Goal: Book appointment/travel/reservation

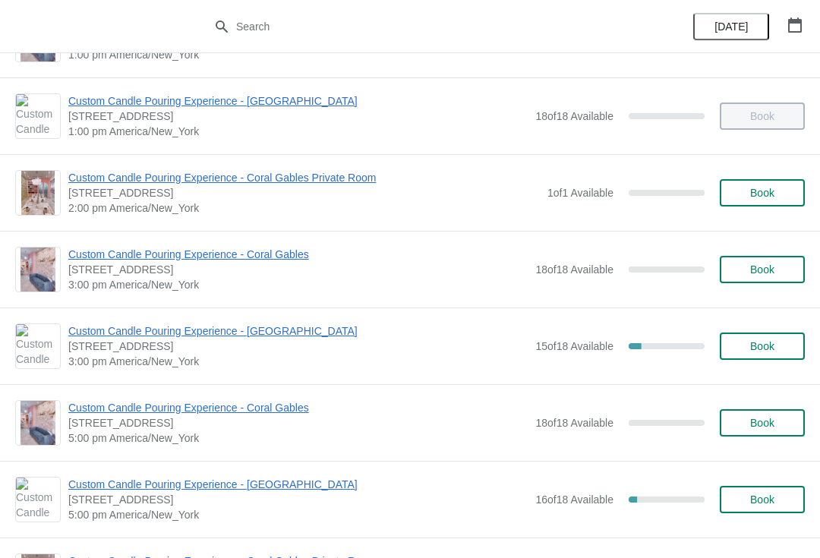
scroll to position [367, 0]
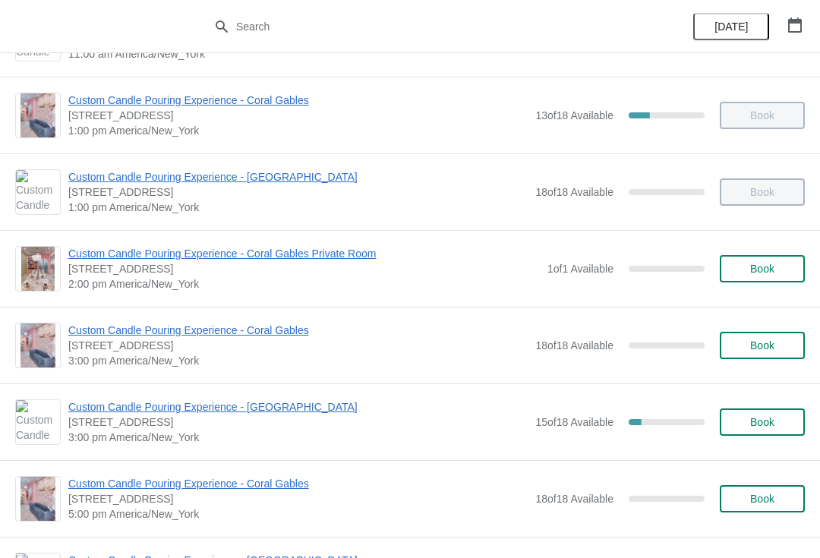
scroll to position [304, 0]
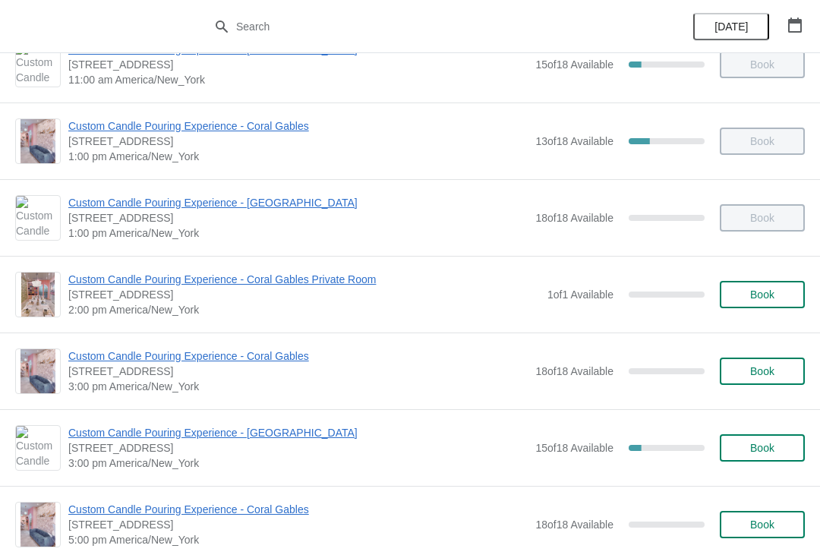
scroll to position [280, 0]
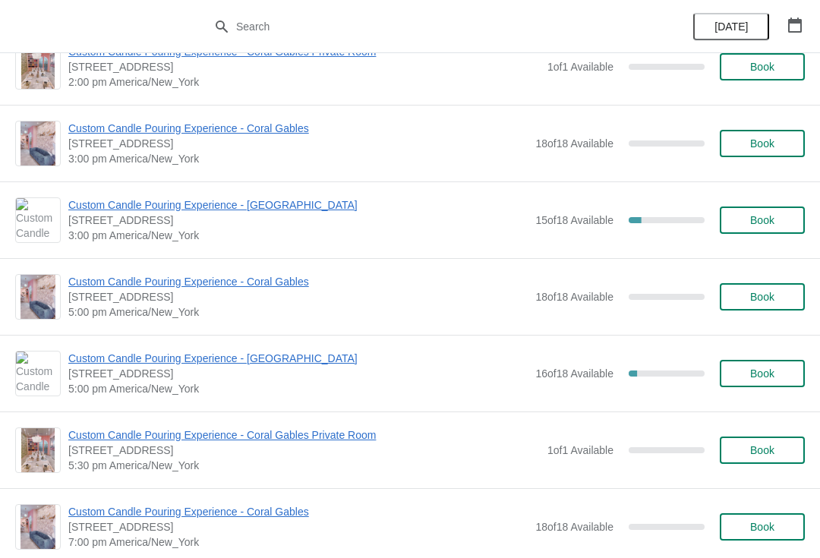
scroll to position [496, 0]
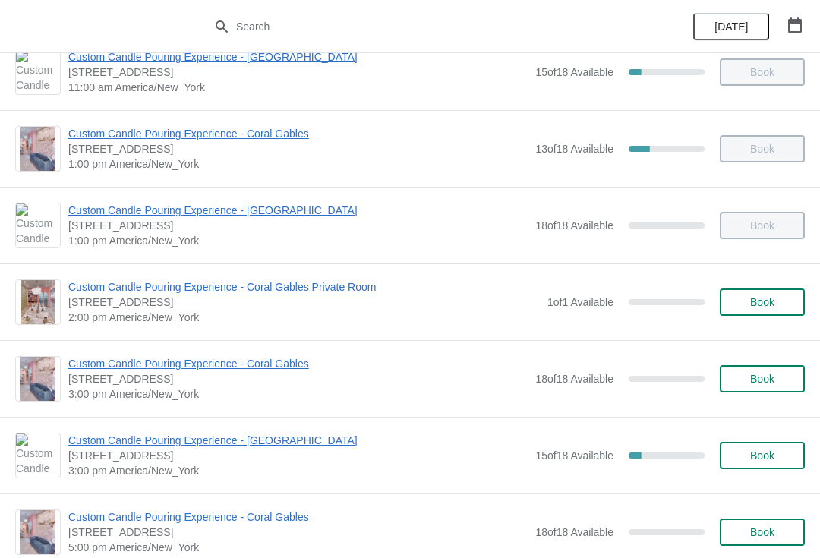
scroll to position [265, 0]
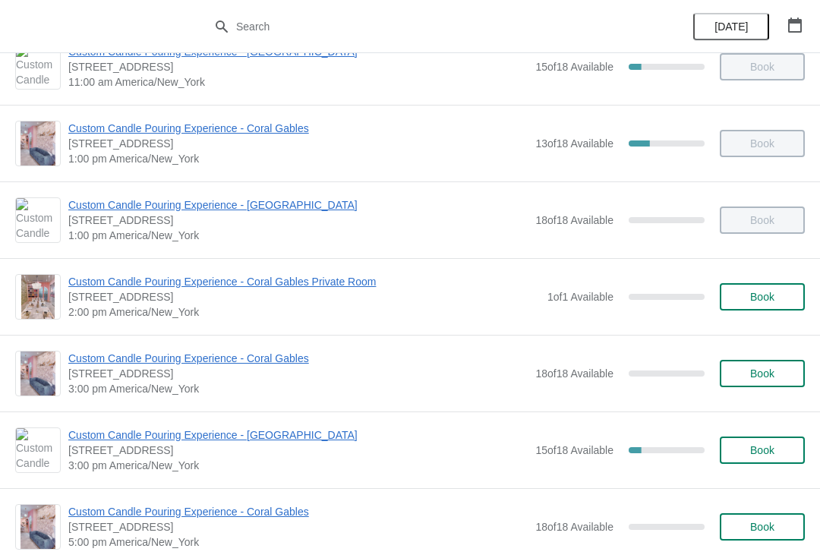
click at [754, 360] on button "Book" at bounding box center [761, 373] width 85 height 27
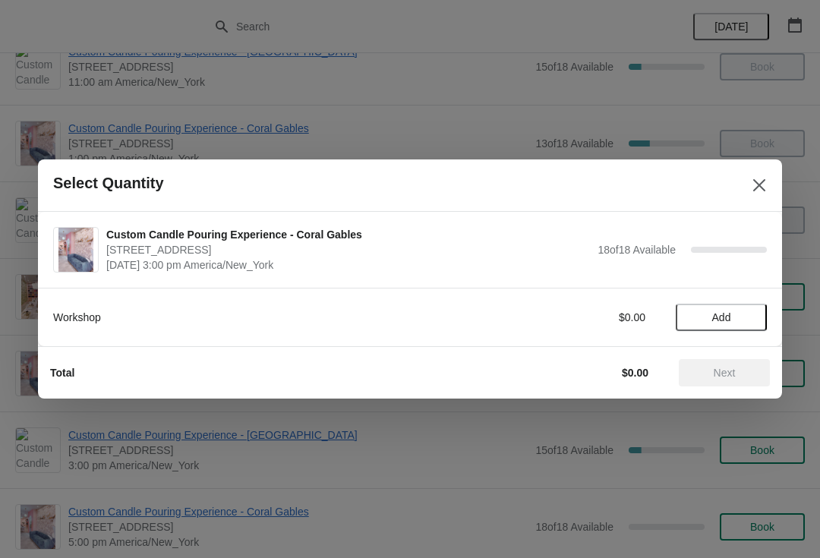
click at [761, 175] on button "Close" at bounding box center [758, 185] width 27 height 27
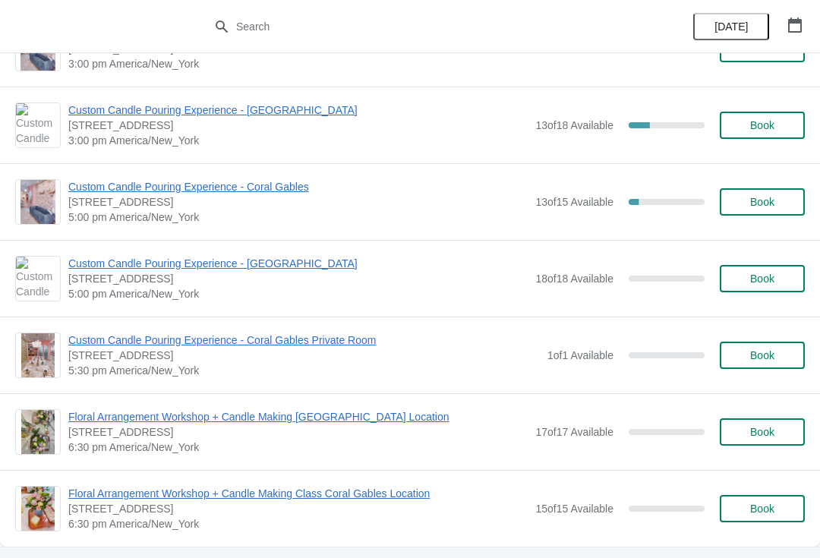
scroll to position [1697, 0]
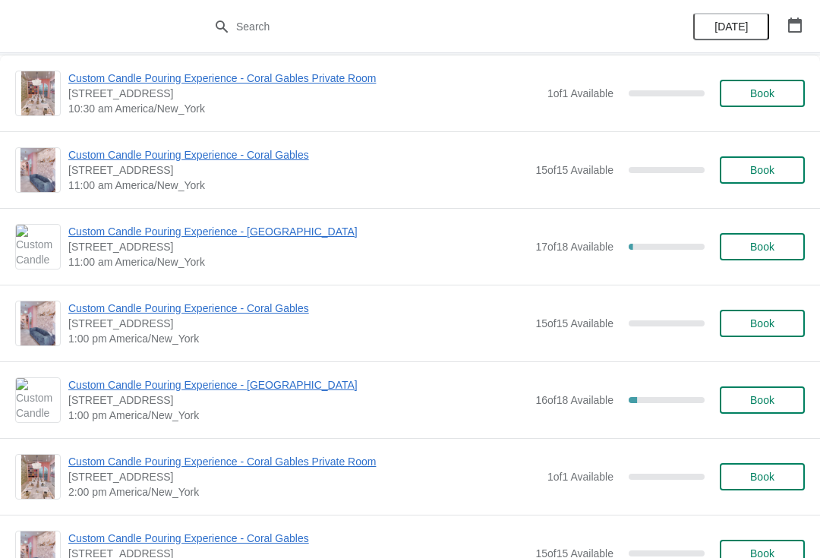
scroll to position [1191, 0]
